Goal: Navigation & Orientation: Find specific page/section

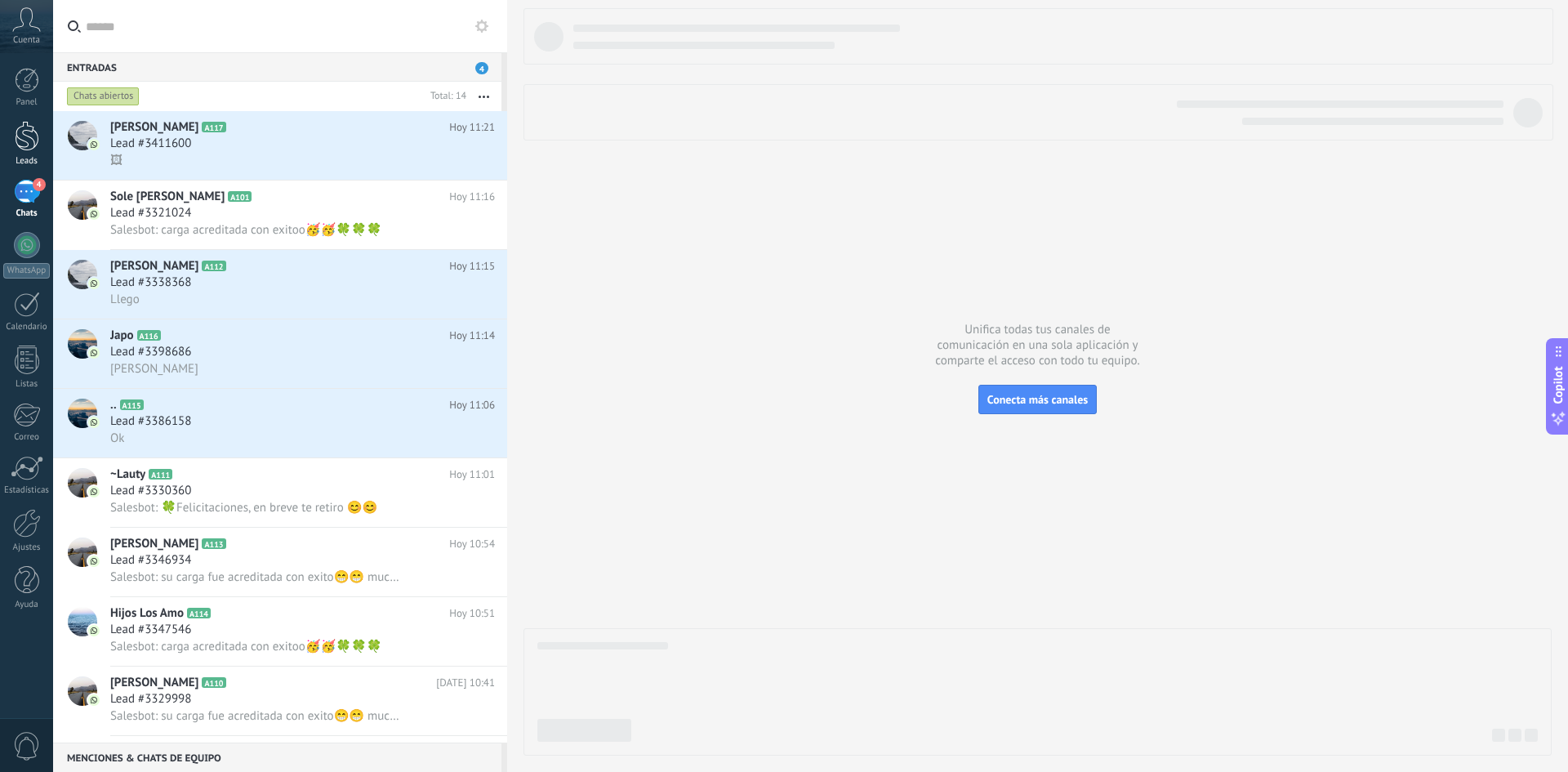
click at [34, 152] on link "Leads" at bounding box center [26, 144] width 53 height 46
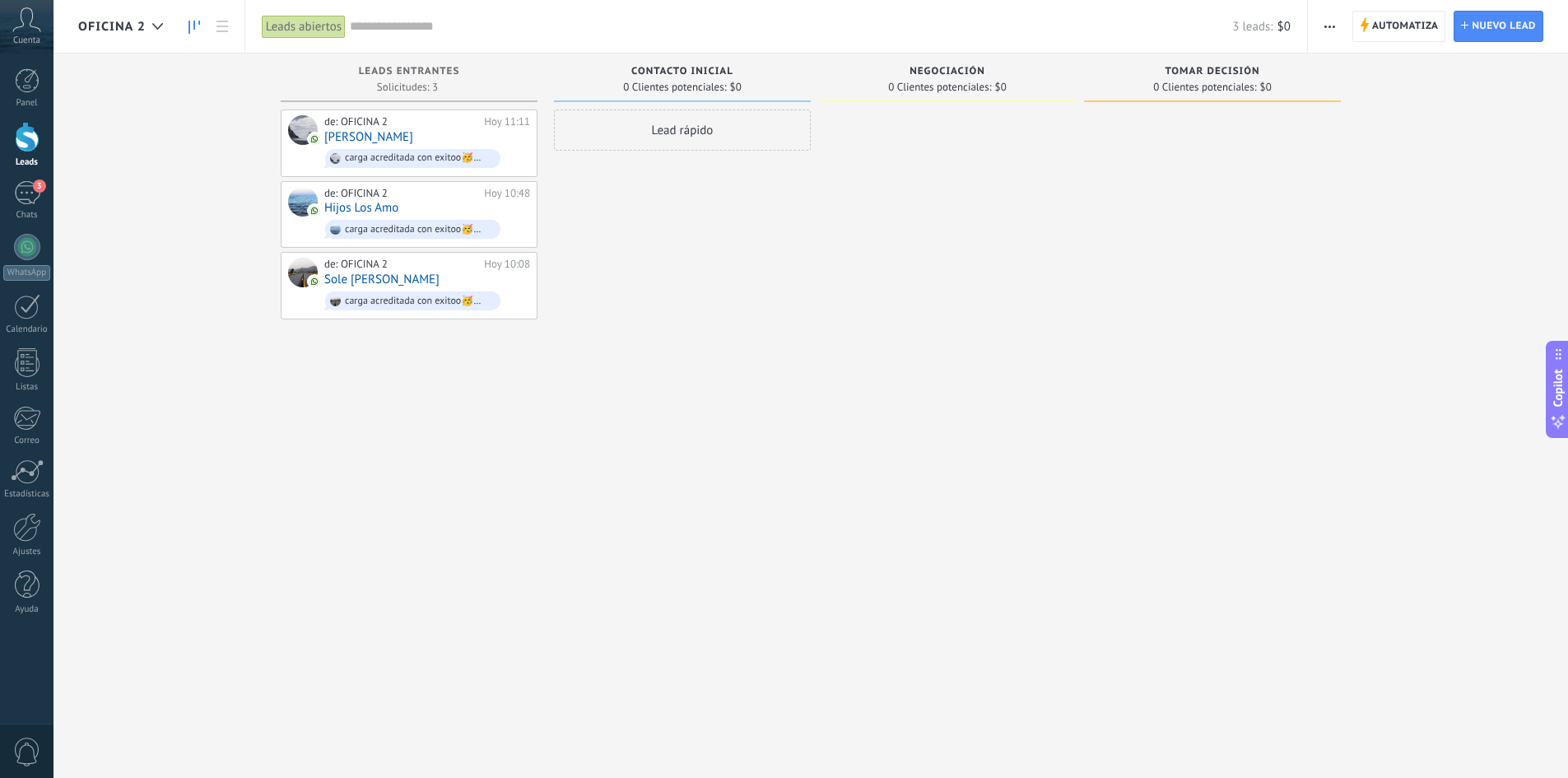
click at [134, 31] on span "OFICINA 2" at bounding box center [111, 27] width 67 height 16
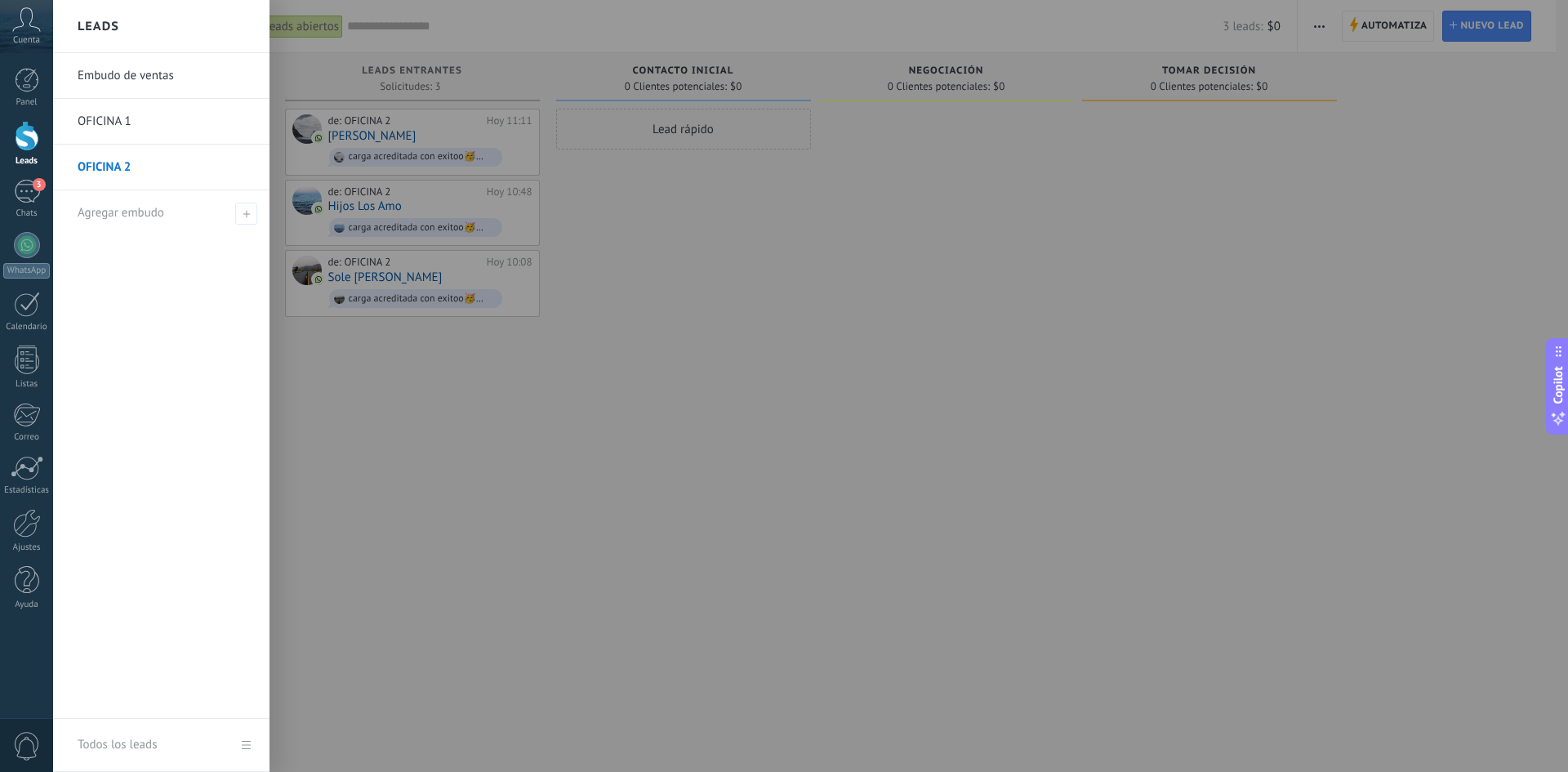
click at [146, 119] on link "OFICINA 1" at bounding box center [165, 122] width 175 height 46
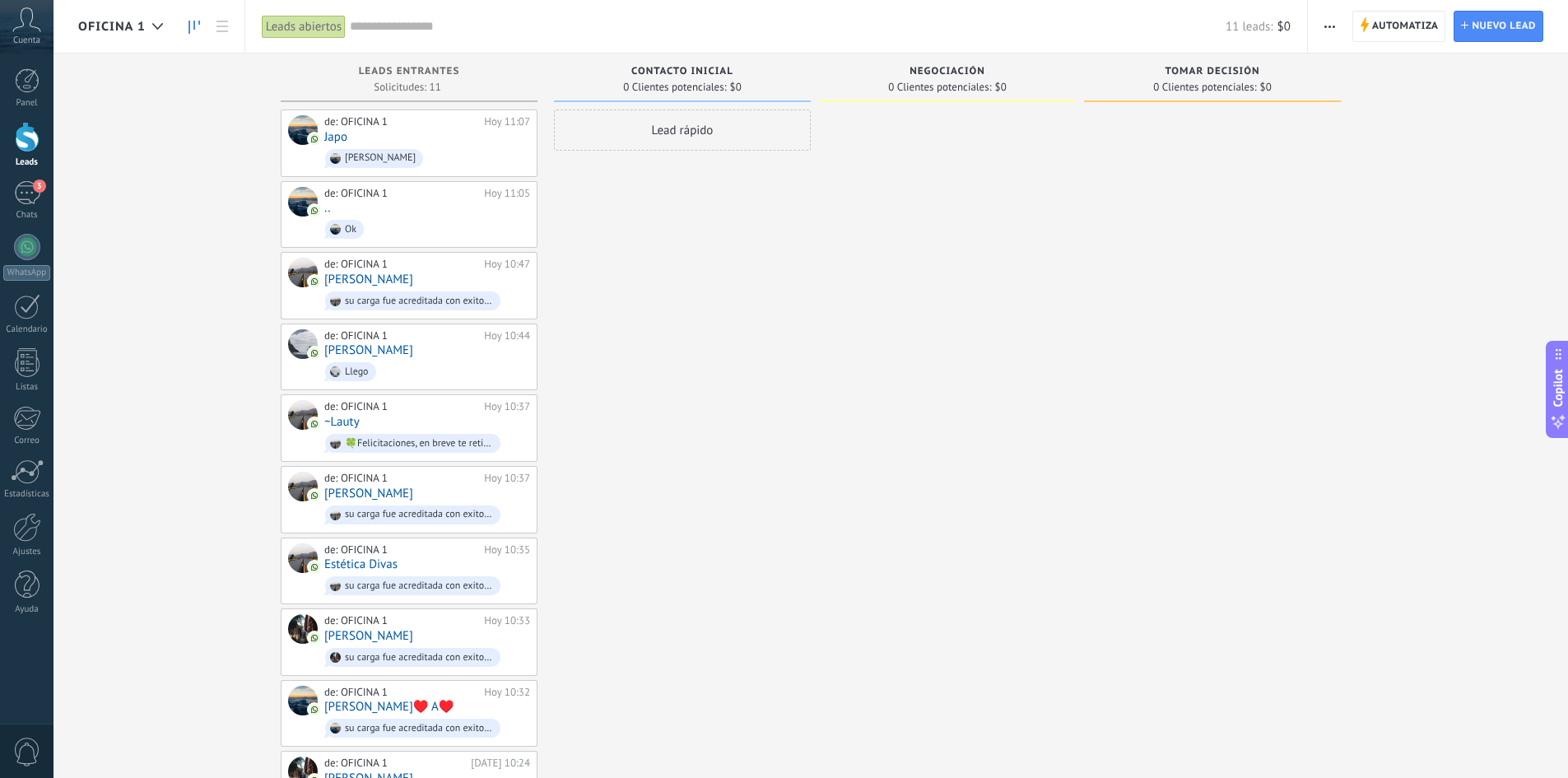
click at [126, 16] on div "OFICINA 1" at bounding box center [125, 26] width 93 height 52
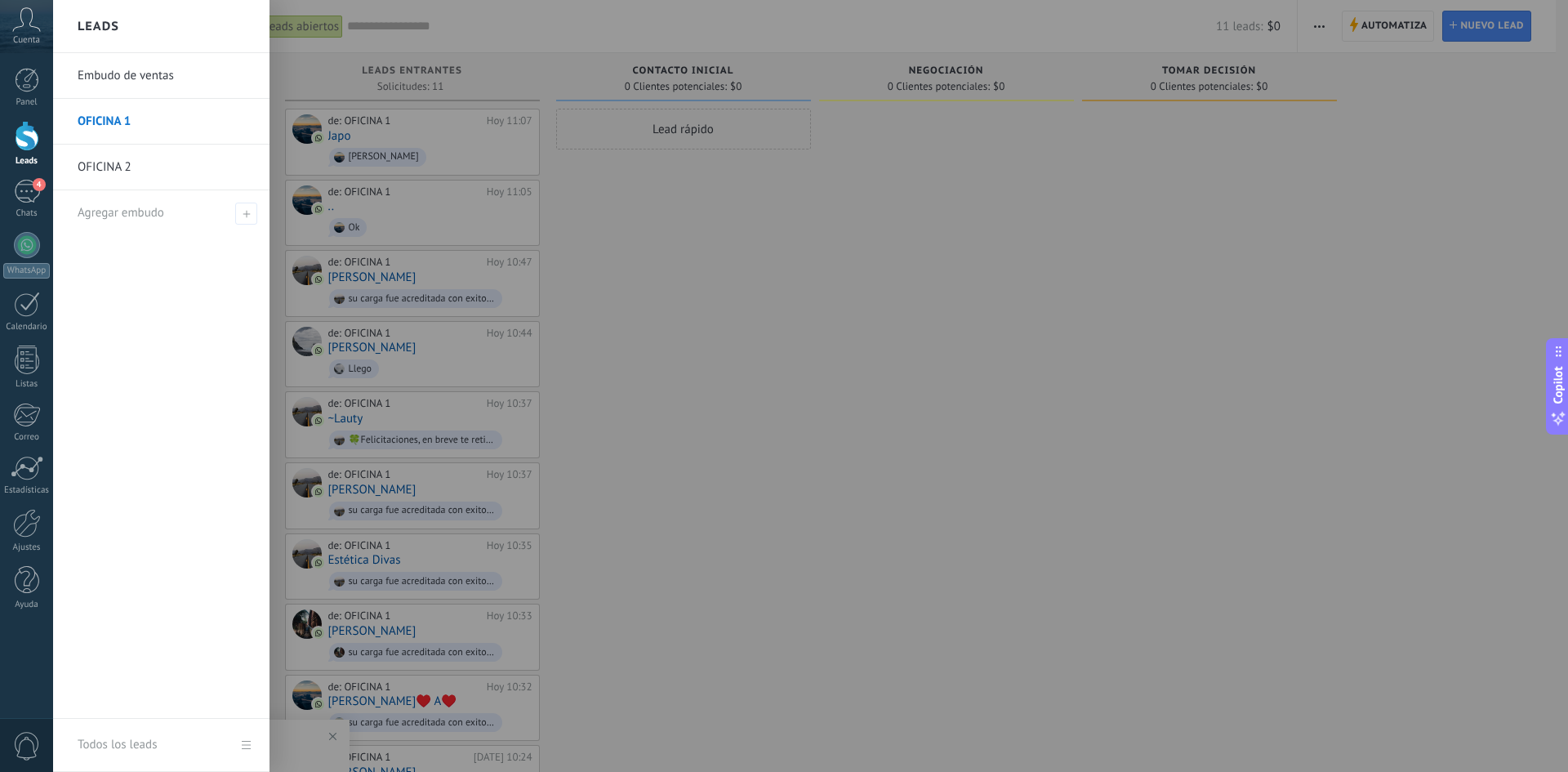
click at [155, 82] on link "Embudo de ventas" at bounding box center [165, 76] width 175 height 46
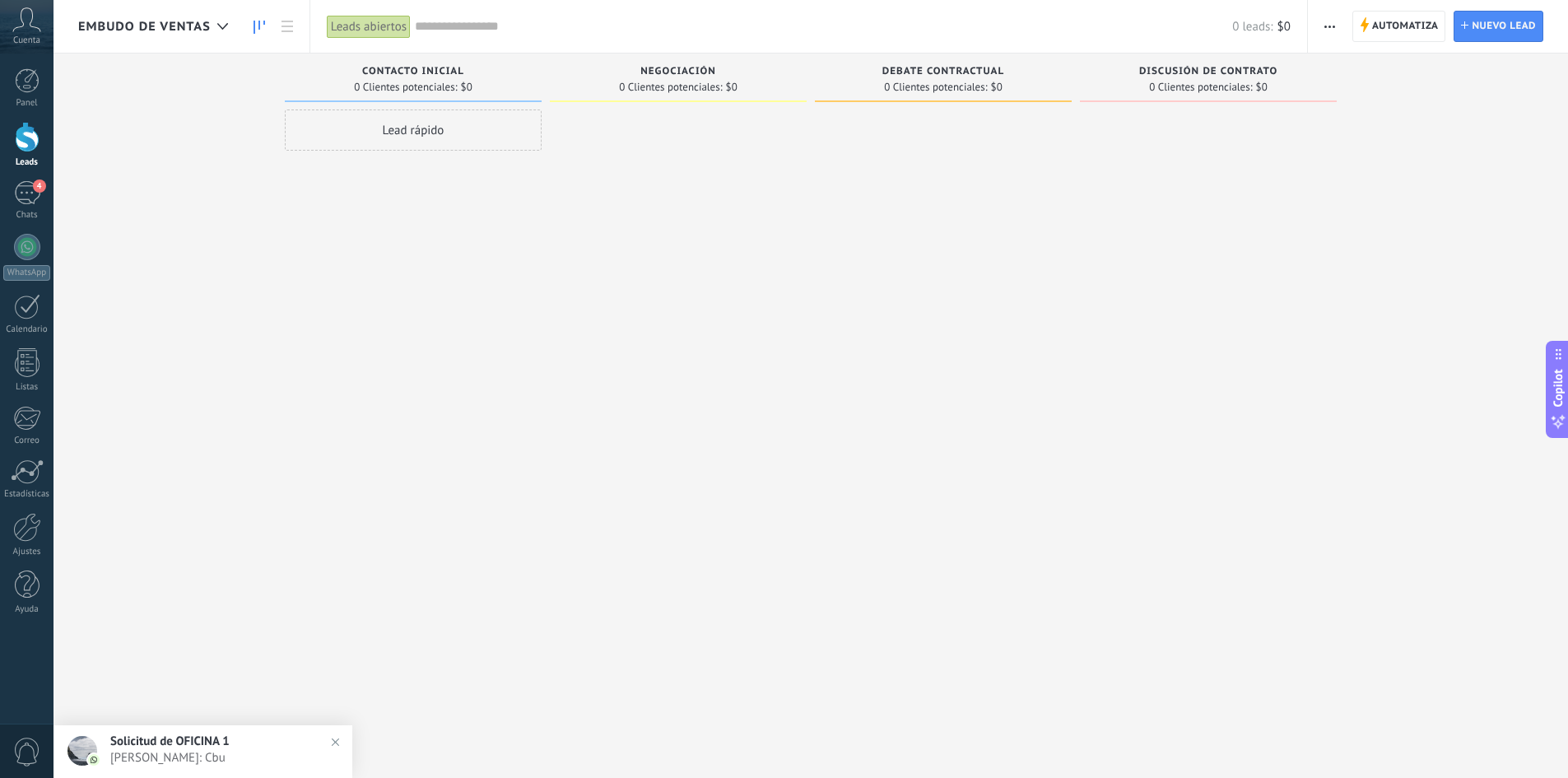
click at [125, 22] on span "Embudo de ventas" at bounding box center [144, 27] width 133 height 16
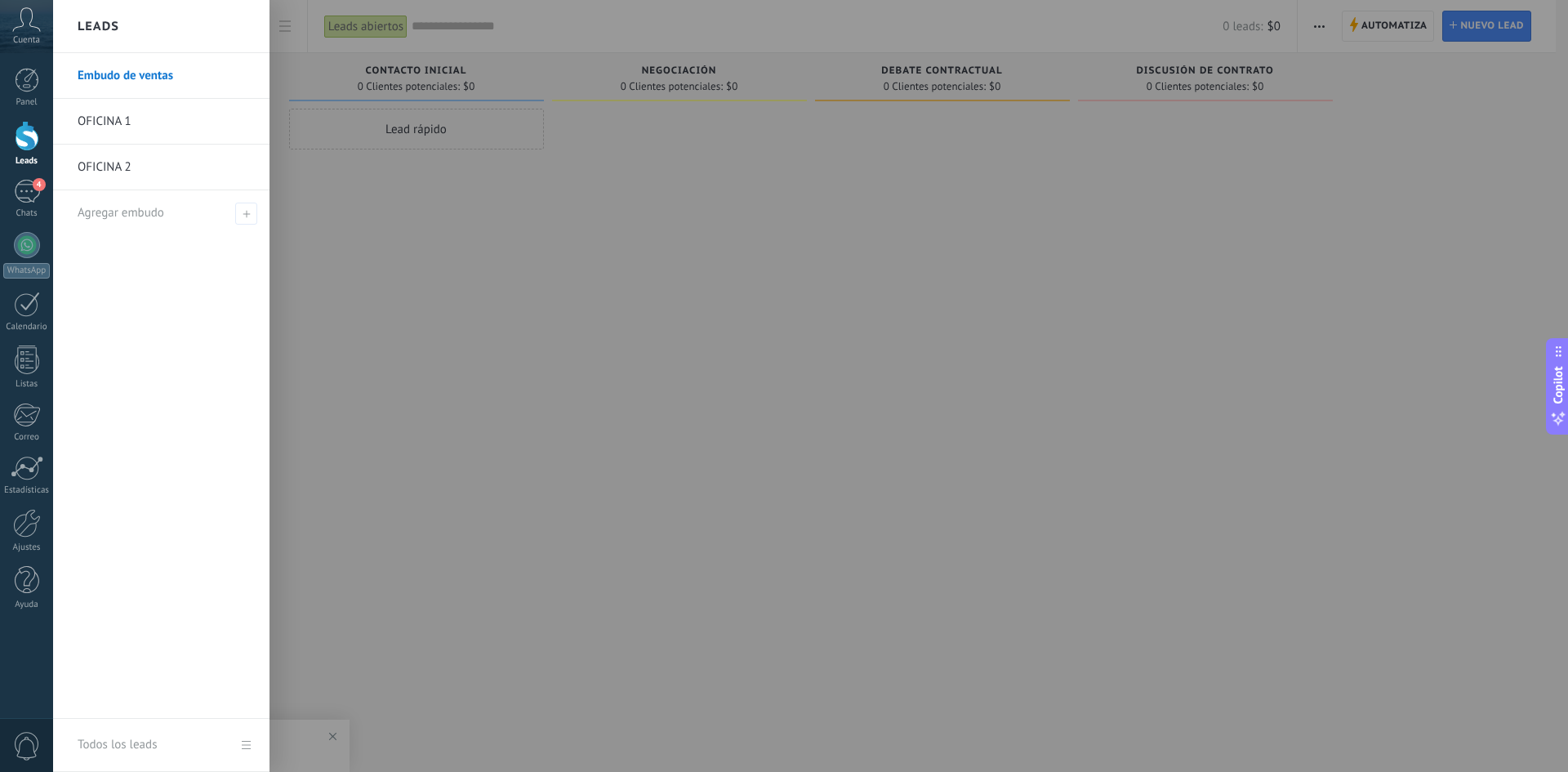
click at [39, 140] on div at bounding box center [27, 136] width 25 height 30
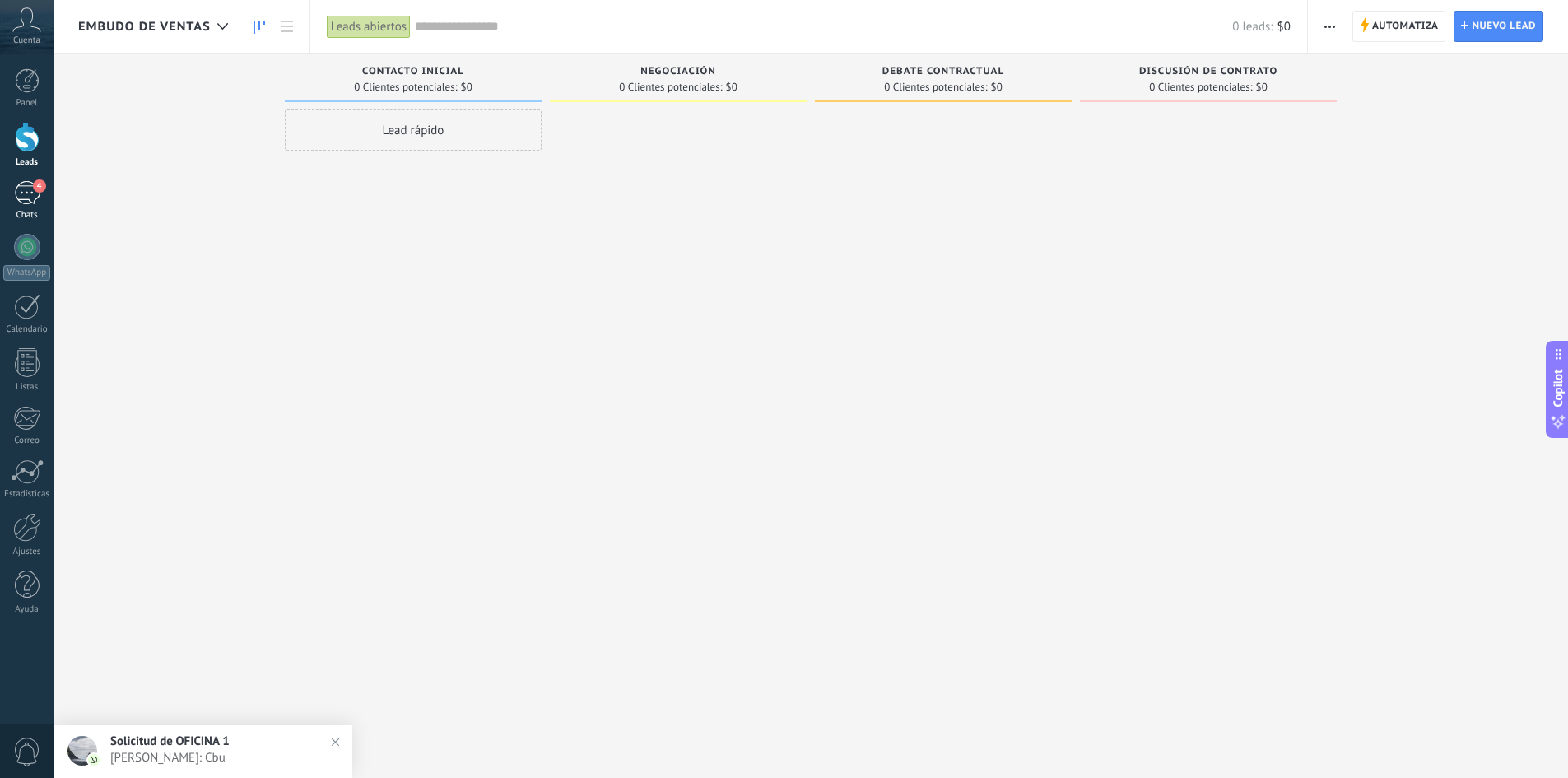
click at [38, 204] on div "4" at bounding box center [27, 193] width 27 height 24
